Goal: Task Accomplishment & Management: Manage account settings

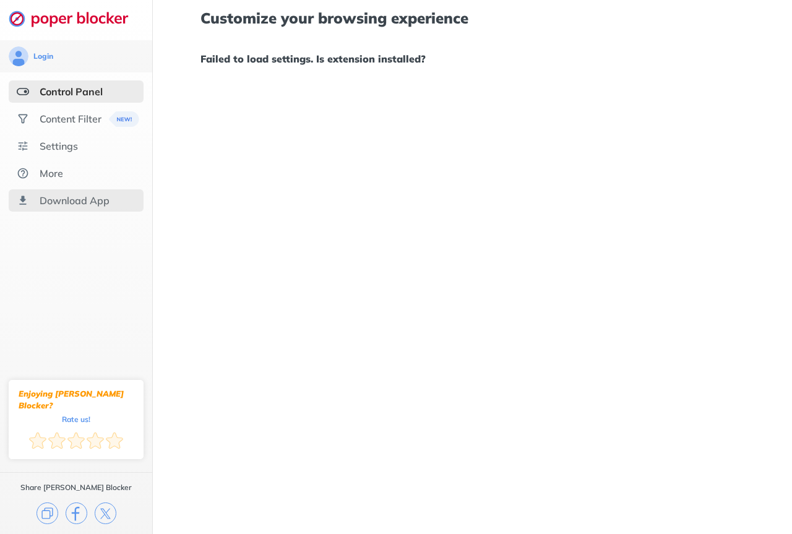
click at [94, 202] on div "Download App" at bounding box center [75, 200] width 70 height 12
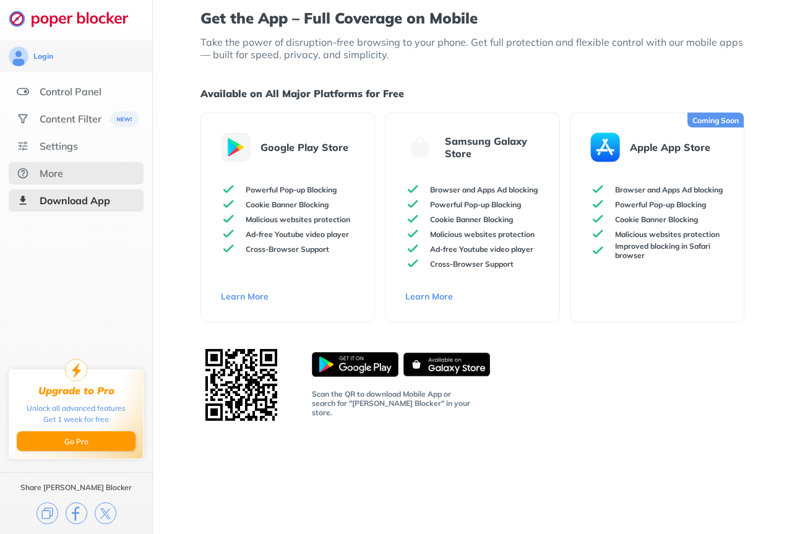
click at [71, 174] on div "More" at bounding box center [76, 173] width 135 height 22
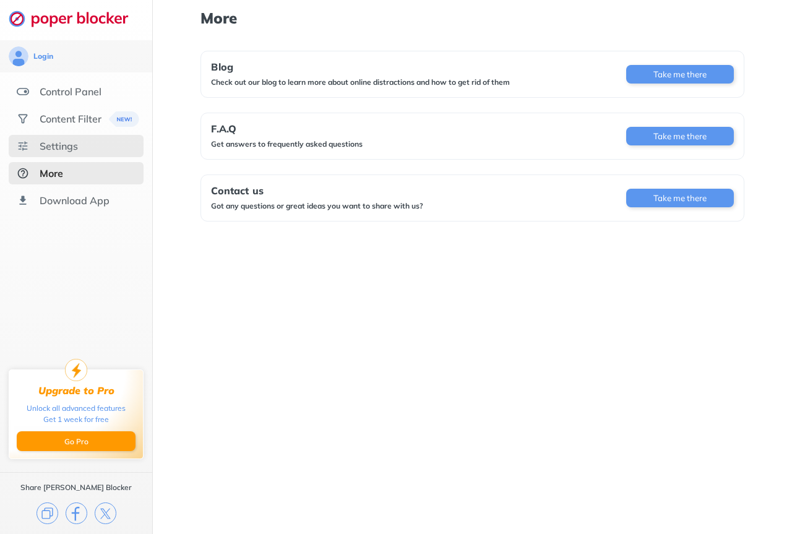
click at [79, 149] on div "Settings" at bounding box center [76, 146] width 135 height 22
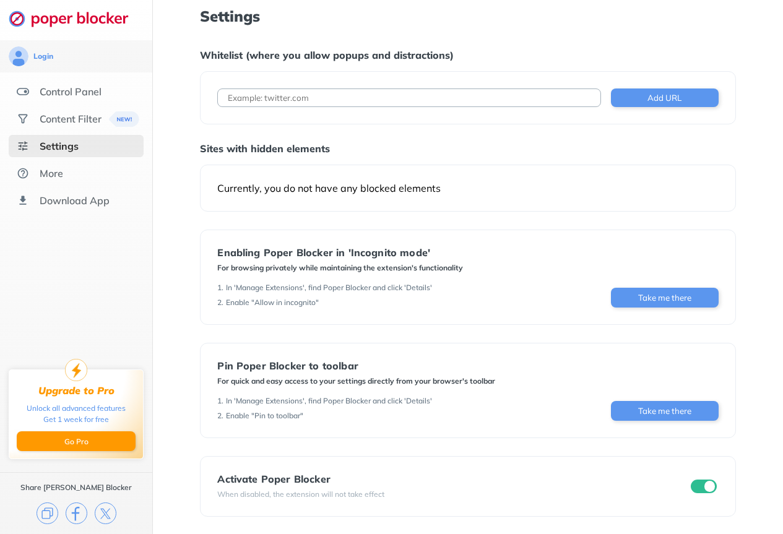
scroll to position [2, 0]
click at [707, 487] on input "checkbox" at bounding box center [704, 486] width 26 height 14
click at [707, 486] on input "checkbox" at bounding box center [704, 486] width 26 height 14
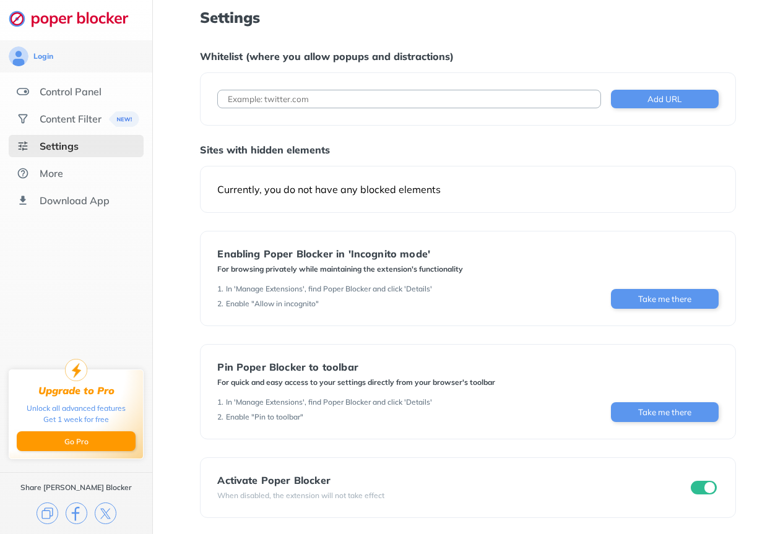
scroll to position [0, 0]
